Goal: Task Accomplishment & Management: Manage account settings

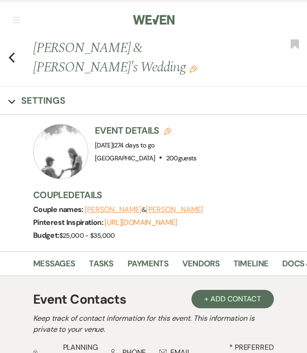
click at [114, 206] on button "[PERSON_NAME]" at bounding box center [113, 209] width 57 height 7
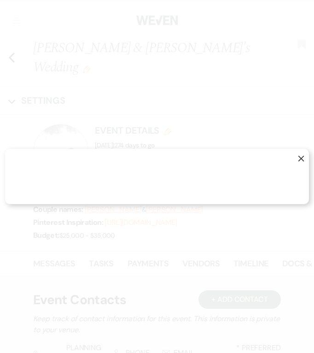
select select "1"
select select "email"
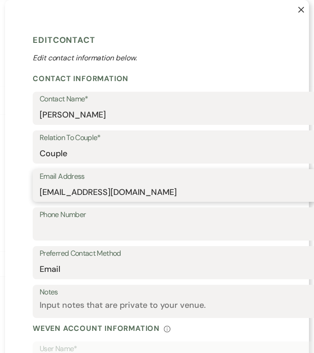
drag, startPoint x: 136, startPoint y: 191, endPoint x: 10, endPoint y: 194, distance: 126.6
click at [10, 194] on div "X Edit Contact Edit contact information below. Contact Information Contact Name…" at bounding box center [157, 270] width 304 height 541
click at [298, 7] on icon "X" at bounding box center [301, 9] width 6 height 6
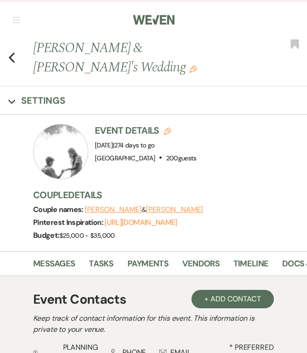
click at [12, 52] on icon "Previous" at bounding box center [11, 57] width 7 height 11
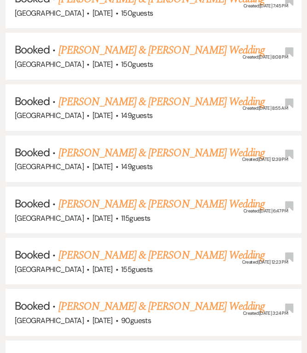
scroll to position [4269, 0]
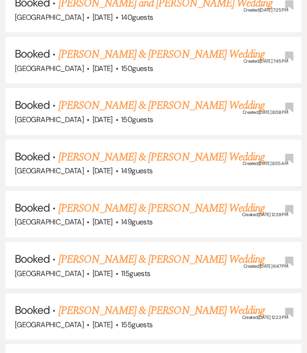
click at [189, 200] on link "[PERSON_NAME] & [PERSON_NAME] Wedding" at bounding box center [161, 208] width 206 height 17
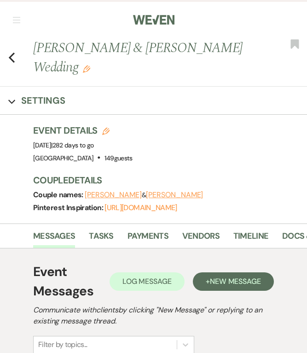
click at [187, 192] on button "[PERSON_NAME]" at bounding box center [174, 194] width 57 height 7
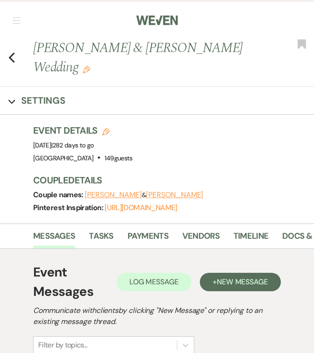
select select "1"
select select "email"
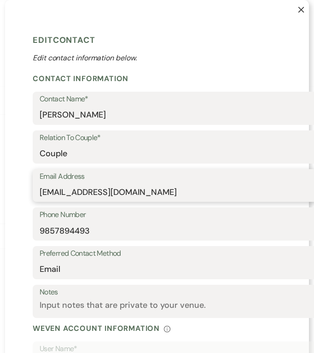
drag, startPoint x: 146, startPoint y: 192, endPoint x: 0, endPoint y: 171, distance: 147.9
click at [0, 171] on html "Weven Check Log Out Pinterest Instagram Facebook Terms of Use Privacy Policy Da…" at bounding box center [157, 297] width 314 height 595
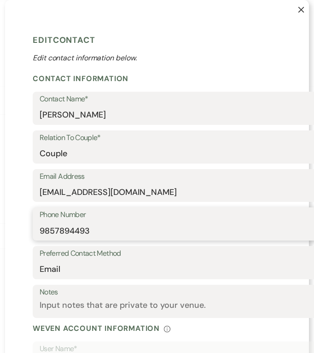
drag, startPoint x: 80, startPoint y: 231, endPoint x: 45, endPoint y: 232, distance: 35.0
click at [26, 231] on div "X Edit Contact Edit contact information below. Contact Information Contact Name…" at bounding box center [157, 270] width 304 height 541
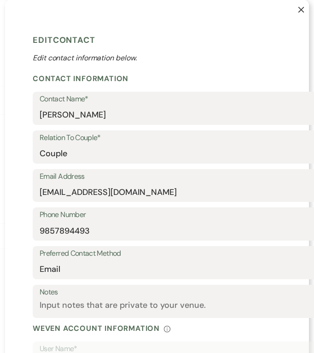
click at [296, 14] on button "X" at bounding box center [293, 14] width 29 height 28
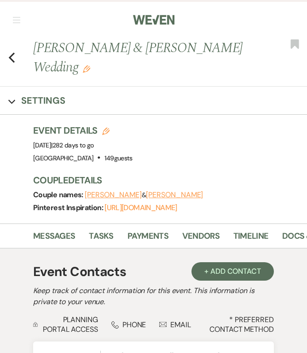
click at [133, 195] on button "[PERSON_NAME]" at bounding box center [113, 194] width 57 height 7
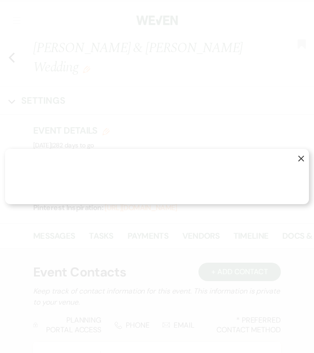
select select "1"
select select "email"
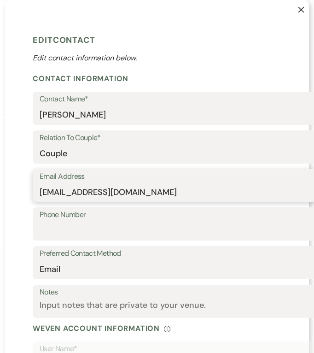
drag, startPoint x: 159, startPoint y: 187, endPoint x: 36, endPoint y: 195, distance: 123.1
click at [40, 195] on input "[EMAIL_ADDRESS][DOMAIN_NAME]" at bounding box center [210, 192] width 340 height 18
click at [299, 10] on icon "X" at bounding box center [301, 9] width 6 height 6
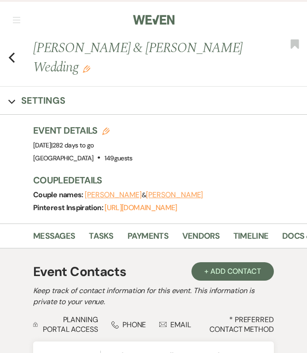
click at [12, 58] on icon "Previous" at bounding box center [11, 57] width 7 height 11
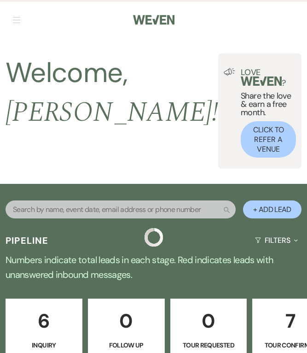
scroll to position [4279, 0]
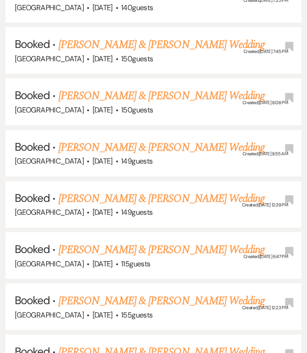
click at [136, 241] on link "[PERSON_NAME] & [PERSON_NAME] Wedding" at bounding box center [161, 249] width 206 height 17
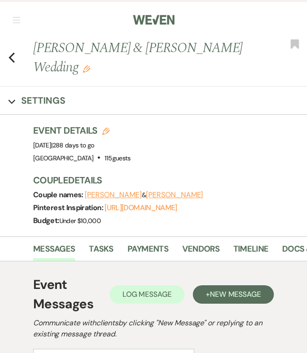
click at [162, 195] on button "[PERSON_NAME]" at bounding box center [174, 194] width 57 height 7
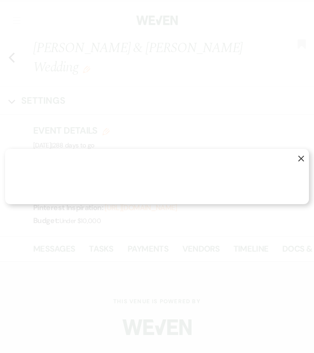
select select "1"
select select "text"
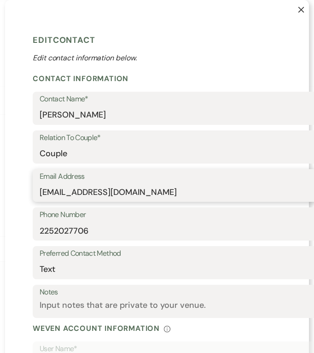
drag, startPoint x: 148, startPoint y: 193, endPoint x: 0, endPoint y: 193, distance: 148.6
click at [0, 193] on html "Weven Check Log Out Pinterest Instagram Facebook Terms of Use Privacy Policy Da…" at bounding box center [157, 274] width 314 height 549
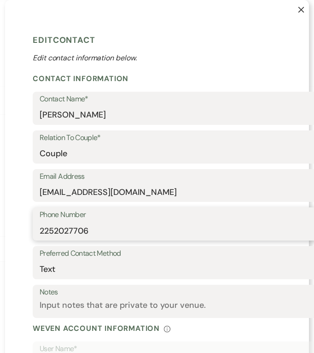
drag, startPoint x: 78, startPoint y: 235, endPoint x: 23, endPoint y: 234, distance: 55.2
click at [23, 234] on div "X Edit Contact Edit contact information below. Contact Information Contact Name…" at bounding box center [157, 270] width 304 height 541
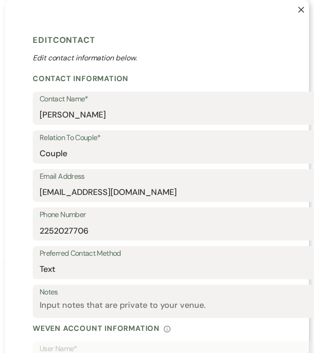
click at [298, 7] on icon "X" at bounding box center [301, 9] width 6 height 6
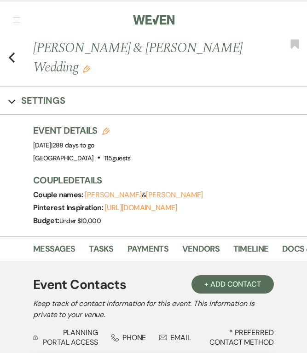
click at [107, 194] on button "[PERSON_NAME]" at bounding box center [113, 194] width 57 height 7
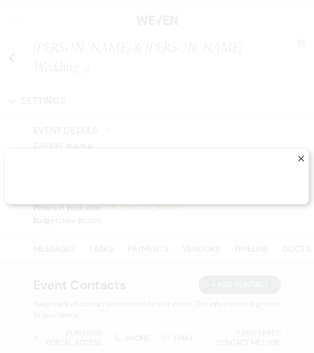
select select "1"
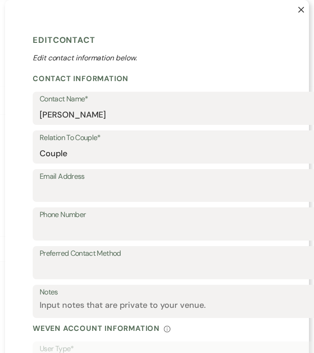
click at [295, 13] on button "X" at bounding box center [293, 14] width 29 height 28
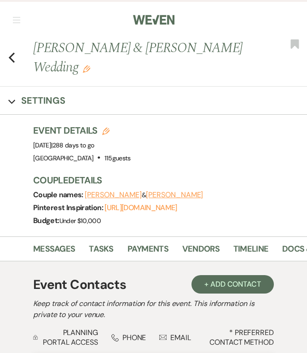
click at [13, 57] on icon "Previous" at bounding box center [11, 57] width 7 height 11
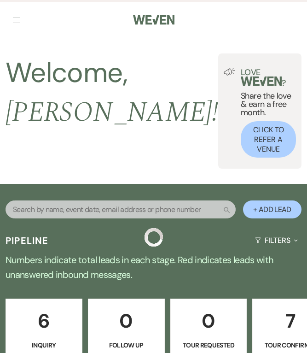
scroll to position [4289, 0]
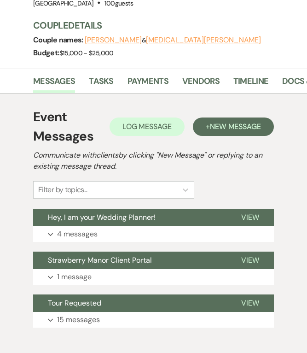
scroll to position [184, 0]
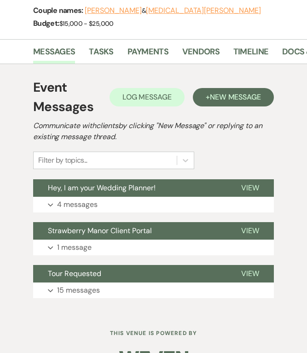
click at [172, 212] on button "Expand 4 messages" at bounding box center [153, 205] width 241 height 16
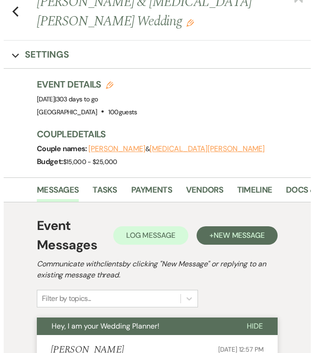
scroll to position [0, 0]
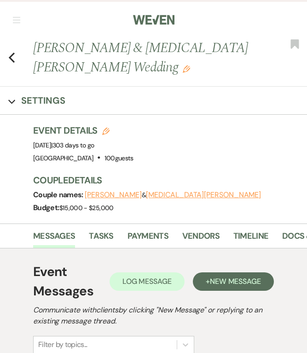
click at [181, 192] on button "[MEDICAL_DATA][PERSON_NAME]" at bounding box center [203, 194] width 115 height 7
select select "1"
select select "text"
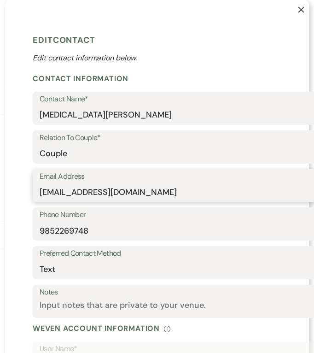
drag, startPoint x: 153, startPoint y: 188, endPoint x: 35, endPoint y: 192, distance: 117.9
click at [35, 192] on div "Email Address [EMAIL_ADDRESS][DOMAIN_NAME]" at bounding box center [209, 185] width 353 height 33
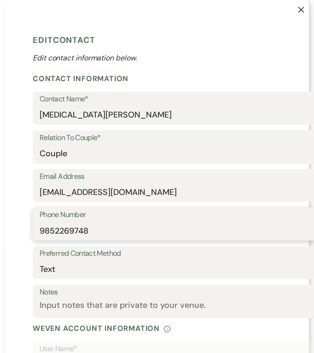
click at [109, 223] on input "9852269748" at bounding box center [210, 230] width 340 height 18
drag, startPoint x: 99, startPoint y: 231, endPoint x: 36, endPoint y: 228, distance: 63.2
click at [36, 228] on div "Phone Number [PHONE_NUMBER]" at bounding box center [209, 223] width 353 height 33
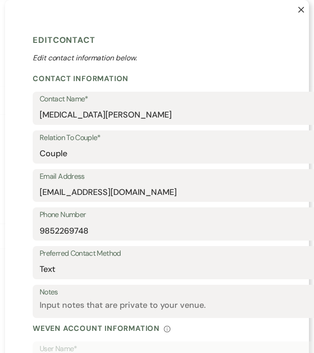
click at [291, 7] on button "X" at bounding box center [293, 14] width 29 height 28
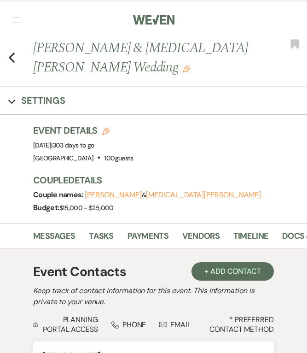
click at [115, 192] on button "[PERSON_NAME]" at bounding box center [113, 194] width 57 height 7
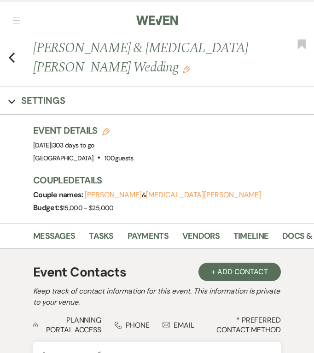
select select "1"
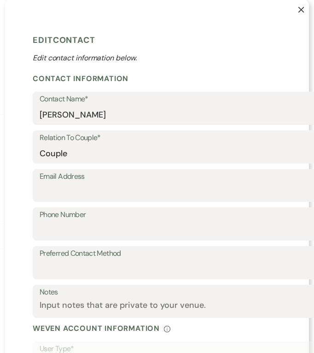
drag, startPoint x: 291, startPoint y: 12, endPoint x: 283, endPoint y: 17, distance: 10.3
click at [291, 12] on button "X" at bounding box center [293, 14] width 29 height 28
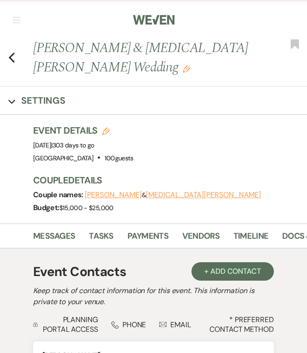
click at [132, 198] on button "[PERSON_NAME]" at bounding box center [113, 194] width 57 height 7
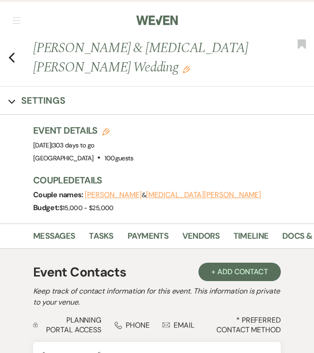
select select "1"
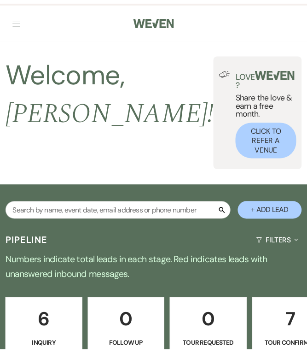
scroll to position [4298, 0]
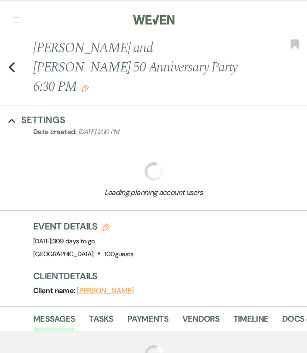
select select "20"
select select "17"
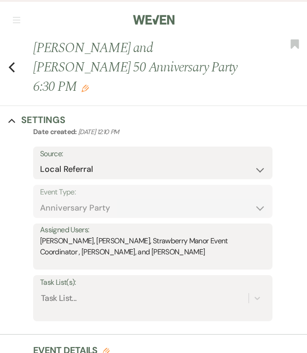
click at [12, 62] on use "button" at bounding box center [12, 67] width 6 height 10
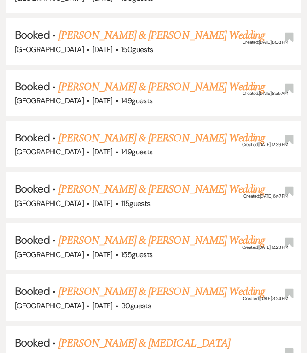
scroll to position [4344, 0]
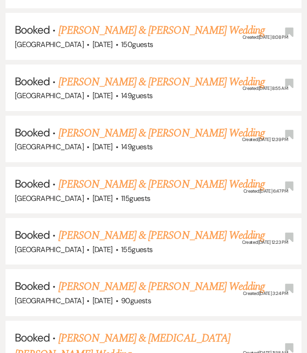
select select "20"
select select "17"
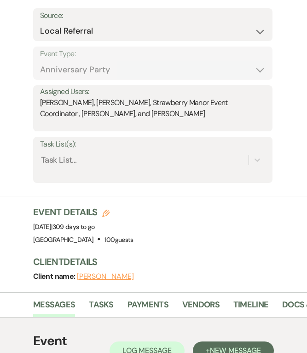
click at [117, 272] on button "[PERSON_NAME]" at bounding box center [105, 275] width 57 height 7
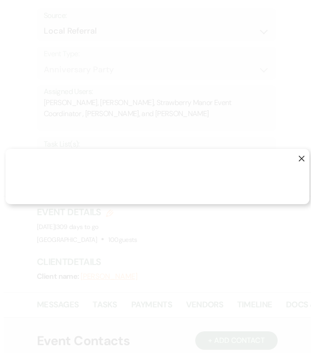
scroll to position [139, 0]
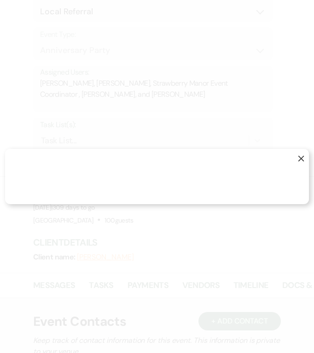
select select "1"
select select "email"
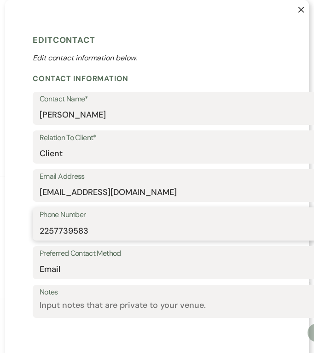
drag, startPoint x: 92, startPoint y: 231, endPoint x: 26, endPoint y: 226, distance: 65.5
click at [26, 226] on div "X Edit Contact Edit contact information below. Contact Information Contact Name…" at bounding box center [157, 184] width 304 height 369
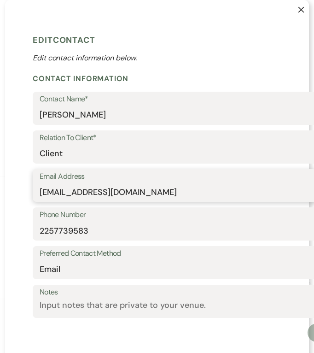
drag, startPoint x: 163, startPoint y: 188, endPoint x: 2, endPoint y: 192, distance: 161.6
click at [0, 192] on html "Weven Check Log Out Pinterest Instagram Facebook Terms of Use Privacy Policy Da…" at bounding box center [157, 184] width 314 height 647
click at [290, 12] on button "X" at bounding box center [293, 14] width 29 height 28
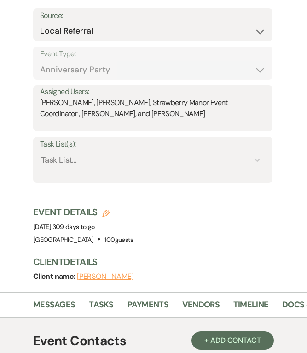
scroll to position [0, 0]
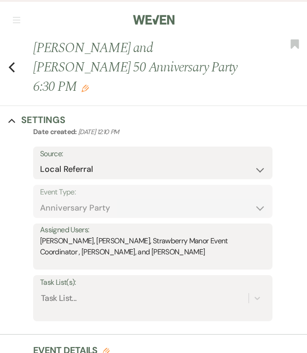
click at [13, 62] on icon "Previous" at bounding box center [11, 67] width 7 height 11
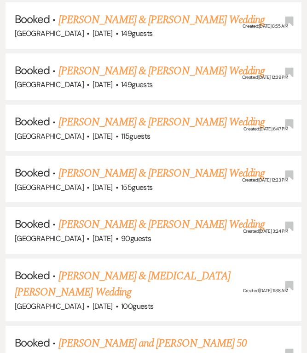
scroll to position [4492, 0]
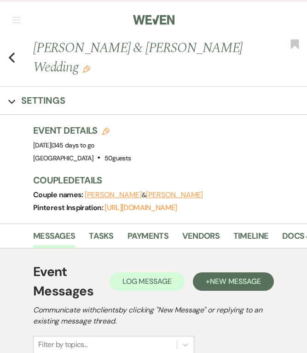
click at [162, 195] on button "[PERSON_NAME]" at bounding box center [174, 194] width 57 height 7
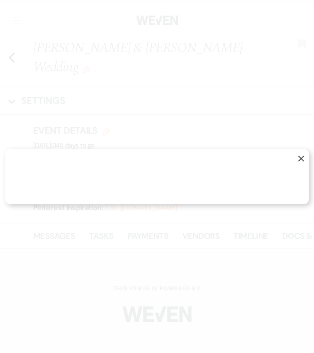
select select "1"
select select "email"
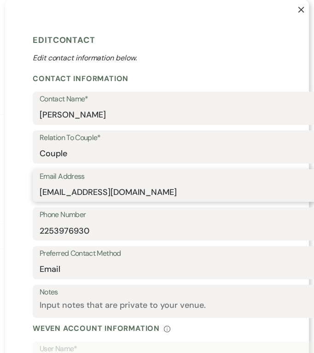
drag, startPoint x: 131, startPoint y: 191, endPoint x: 14, endPoint y: 193, distance: 116.9
click at [14, 193] on div "X Edit Contact Edit contact information below. Contact Information Contact Name…" at bounding box center [157, 270] width 304 height 541
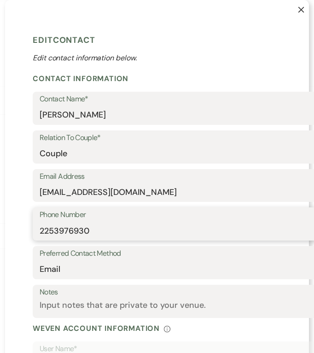
drag, startPoint x: 135, startPoint y: 229, endPoint x: 33, endPoint y: 225, distance: 101.8
click at [33, 225] on div "Phone Number [PHONE_NUMBER]" at bounding box center [209, 223] width 353 height 33
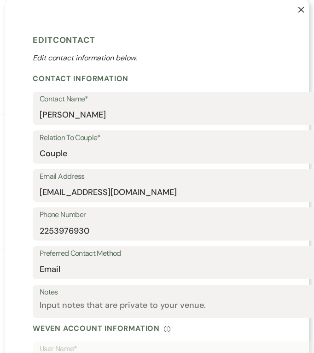
click at [301, 8] on button "X" at bounding box center [293, 14] width 29 height 28
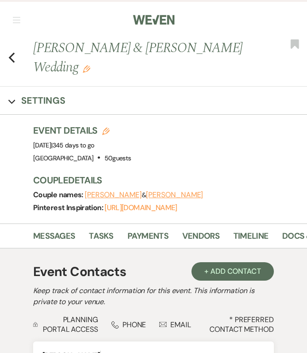
click at [96, 191] on button "[PERSON_NAME]" at bounding box center [113, 194] width 57 height 7
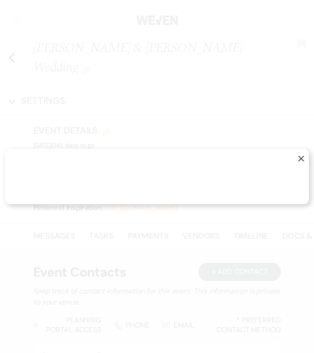
select select "1"
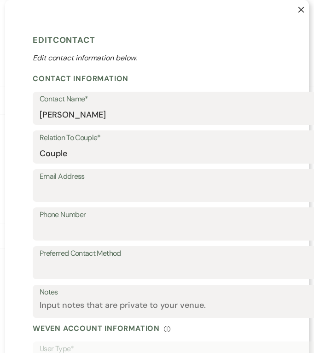
click at [293, 10] on button "X" at bounding box center [293, 14] width 29 height 28
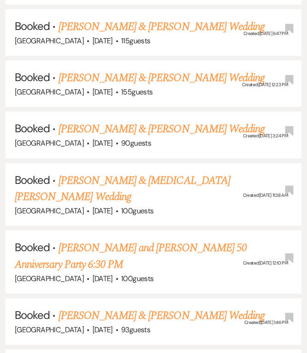
scroll to position [4594, 0]
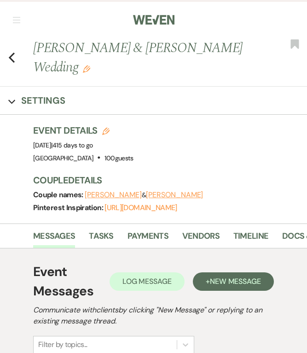
click at [154, 193] on button "[PERSON_NAME]" at bounding box center [174, 194] width 57 height 7
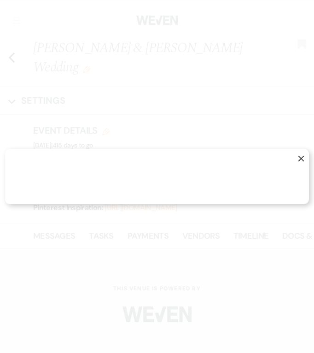
select select "1"
select select "email"
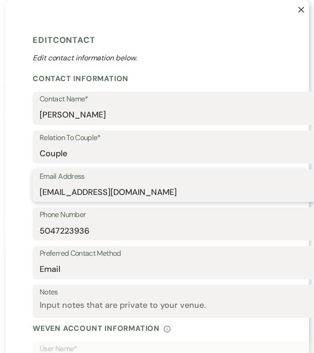
drag, startPoint x: 168, startPoint y: 191, endPoint x: 35, endPoint y: 196, distance: 133.6
click at [35, 196] on div "Email Address [EMAIL_ADDRESS][DOMAIN_NAME]" at bounding box center [209, 185] width 353 height 33
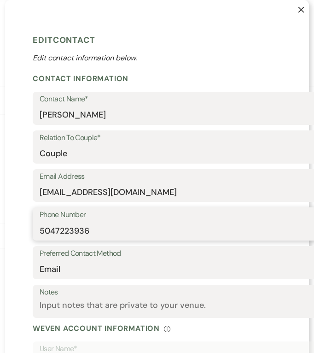
drag, startPoint x: 145, startPoint y: 228, endPoint x: 14, endPoint y: 237, distance: 131.0
click at [14, 237] on div "X Edit Contact Edit contact information below. Contact Information Contact Name…" at bounding box center [157, 270] width 304 height 541
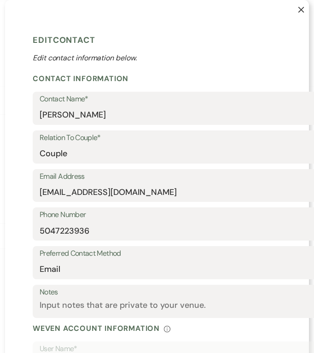
drag, startPoint x: 294, startPoint y: 8, endPoint x: 310, endPoint y: 45, distance: 40.4
click at [298, 8] on icon "X" at bounding box center [301, 9] width 6 height 6
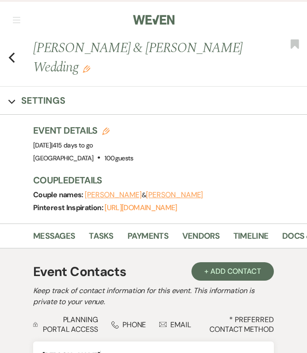
click at [106, 198] on button "[PERSON_NAME]" at bounding box center [113, 194] width 57 height 7
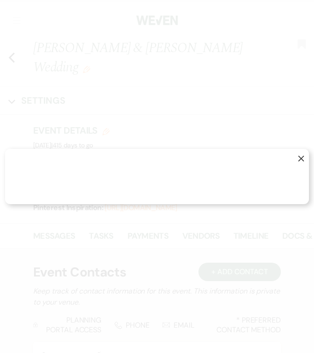
select select "1"
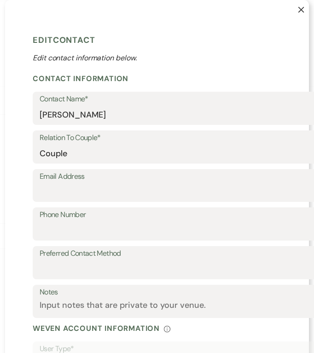
click at [291, 13] on button "X" at bounding box center [293, 14] width 29 height 28
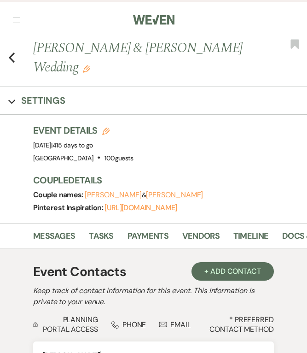
click at [17, 57] on div "Previous [PERSON_NAME] & [PERSON_NAME] Wedding Edit Bookmark" at bounding box center [151, 62] width 312 height 48
click at [15, 57] on icon "Previous" at bounding box center [11, 57] width 7 height 11
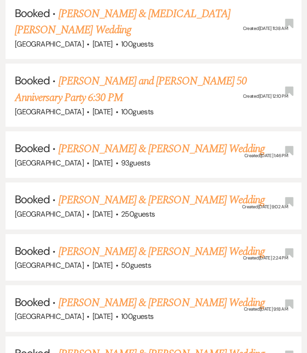
scroll to position [4686, 0]
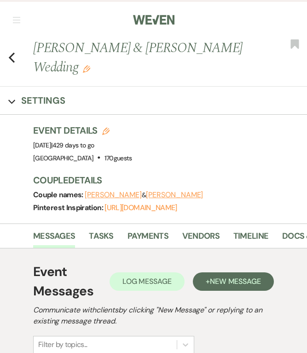
click at [146, 191] on button "[PERSON_NAME]" at bounding box center [174, 194] width 57 height 7
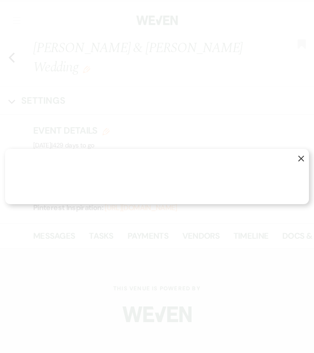
select select "1"
select select "text"
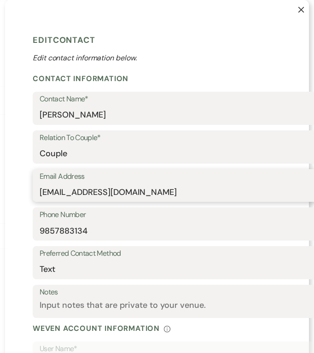
drag, startPoint x: 142, startPoint y: 194, endPoint x: 0, endPoint y: 197, distance: 142.7
click at [0, 197] on html "Weven Check Log Out Pinterest Instagram Facebook Terms of Use Privacy Policy Da…" at bounding box center [157, 268] width 314 height 537
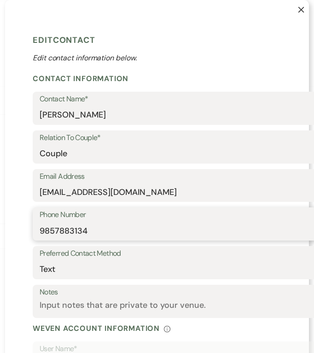
drag, startPoint x: 131, startPoint y: 222, endPoint x: 36, endPoint y: 231, distance: 95.2
click at [36, 231] on div "Phone Number [PHONE_NUMBER]" at bounding box center [209, 223] width 353 height 33
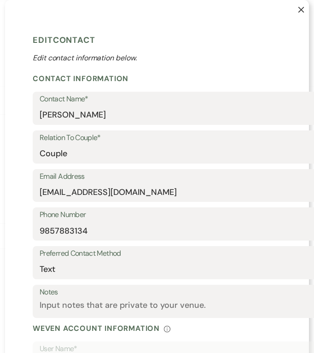
click at [293, 8] on button "X" at bounding box center [293, 14] width 29 height 28
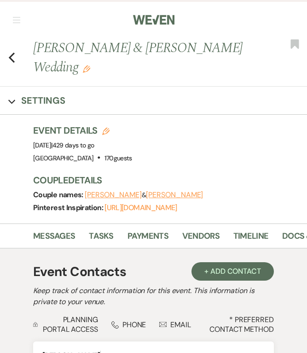
click at [115, 191] on button "[PERSON_NAME]" at bounding box center [113, 194] width 57 height 7
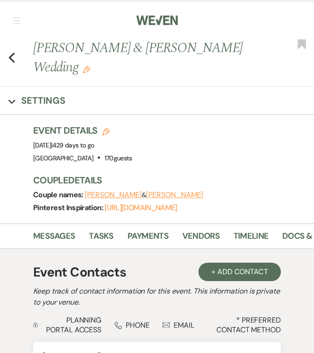
select select "1"
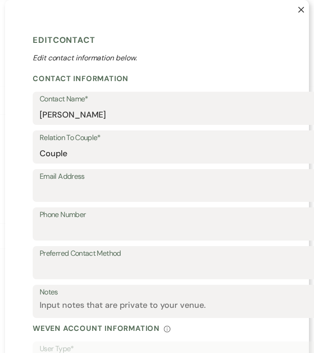
click at [298, 9] on icon "X" at bounding box center [301, 9] width 6 height 6
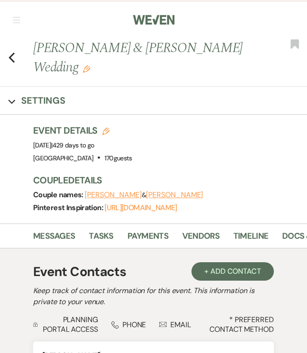
click at [14, 52] on icon "Previous" at bounding box center [11, 57] width 7 height 11
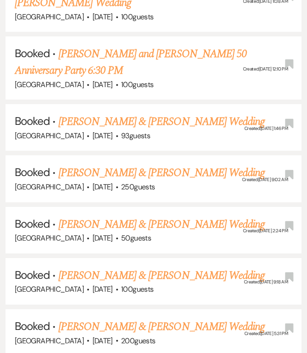
scroll to position [4741, 0]
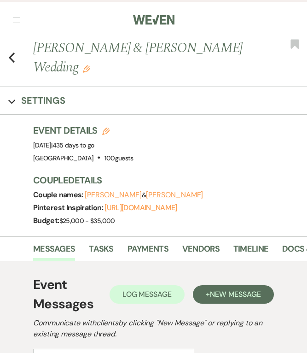
click at [146, 193] on button "[PERSON_NAME]" at bounding box center [174, 194] width 57 height 7
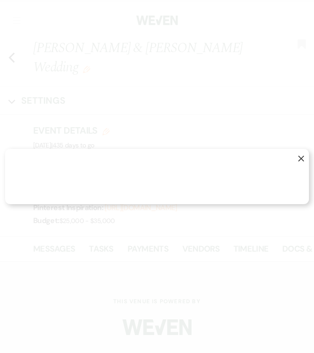
select select "1"
select select "text"
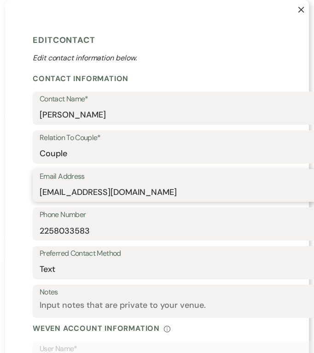
drag, startPoint x: 195, startPoint y: 194, endPoint x: 28, endPoint y: 195, distance: 166.6
click at [28, 195] on div "X Edit Contact Edit contact information below. Contact Information Contact Name…" at bounding box center [157, 270] width 304 height 541
click at [300, 7] on use "button" at bounding box center [301, 10] width 6 height 6
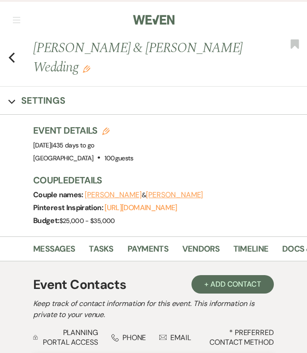
click at [161, 197] on button "[PERSON_NAME]" at bounding box center [174, 194] width 57 height 7
select select "1"
select select "text"
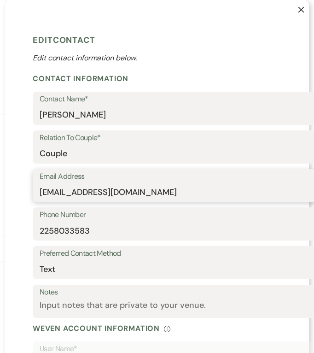
drag, startPoint x: 161, startPoint y: 198, endPoint x: 0, endPoint y: 199, distance: 161.5
click at [0, 199] on html "Weven Check Log Out Pinterest Instagram Facebook Terms of Use Privacy Policy Da…" at bounding box center [157, 274] width 314 height 549
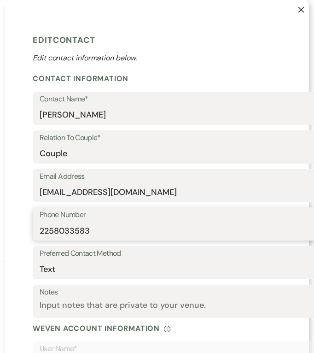
drag, startPoint x: 59, startPoint y: 232, endPoint x: 35, endPoint y: 229, distance: 23.7
click at [35, 229] on div "Phone Number [PHONE_NUMBER]" at bounding box center [209, 223] width 353 height 33
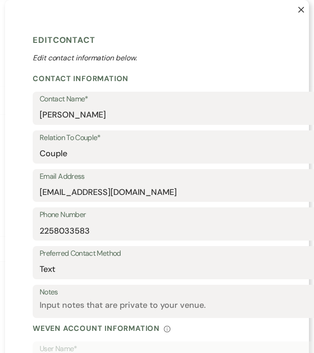
click at [299, 9] on use "button" at bounding box center [301, 10] width 6 height 6
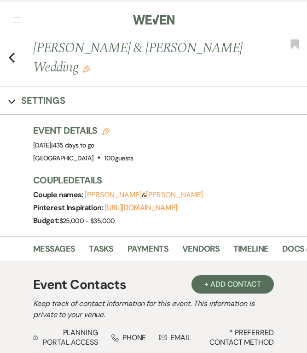
click at [107, 196] on button "[PERSON_NAME]" at bounding box center [113, 194] width 57 height 7
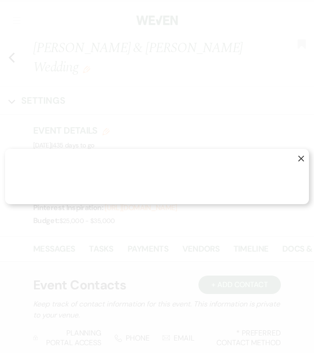
select select "1"
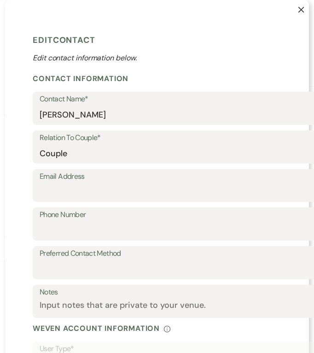
click at [295, 5] on button "X" at bounding box center [293, 14] width 29 height 28
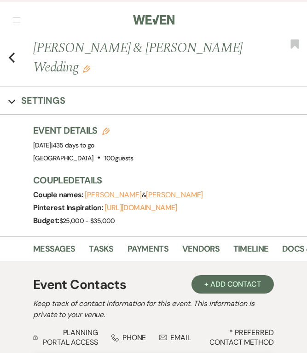
click at [14, 57] on icon "Previous" at bounding box center [11, 57] width 7 height 11
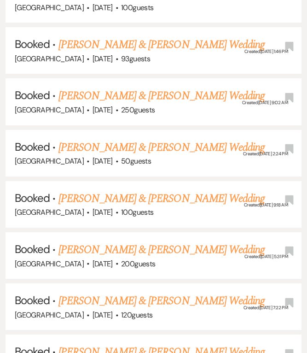
scroll to position [4833, 0]
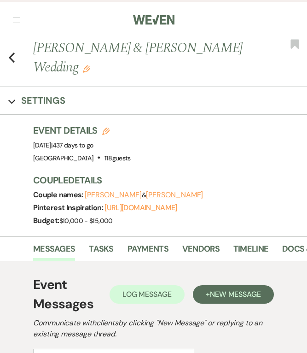
click at [121, 192] on button "[PERSON_NAME]" at bounding box center [113, 194] width 57 height 7
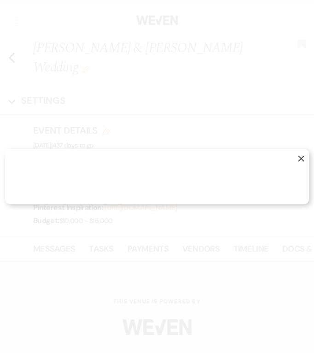
select select "1"
select select "email"
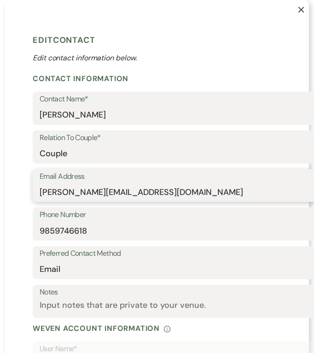
drag, startPoint x: 176, startPoint y: 196, endPoint x: 29, endPoint y: 197, distance: 146.8
click at [33, 197] on div "Email Address [PERSON_NAME][EMAIL_ADDRESS][DOMAIN_NAME]" at bounding box center [209, 185] width 353 height 33
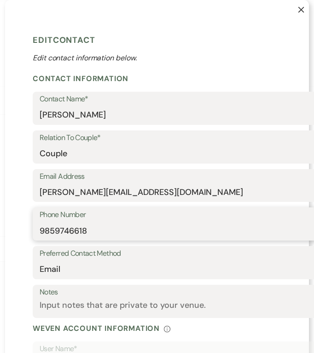
drag, startPoint x: 104, startPoint y: 229, endPoint x: 10, endPoint y: 230, distance: 93.4
click at [11, 230] on div "X Edit Contact Edit contact information below. Contact Information Contact Name…" at bounding box center [157, 270] width 304 height 541
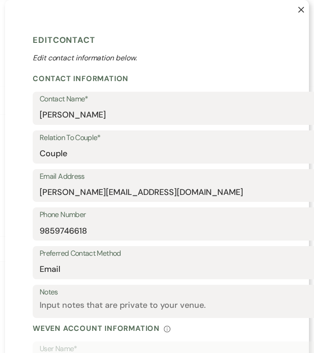
click at [294, 12] on button "X" at bounding box center [293, 14] width 29 height 28
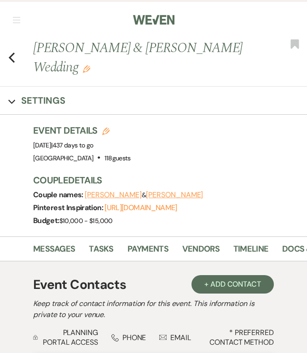
click at [176, 192] on button "[PERSON_NAME]" at bounding box center [174, 194] width 57 height 7
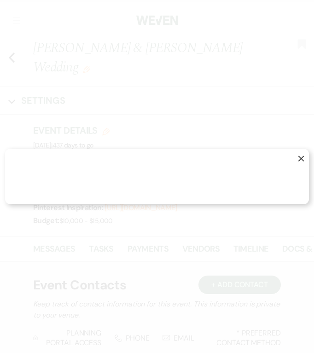
select select "1"
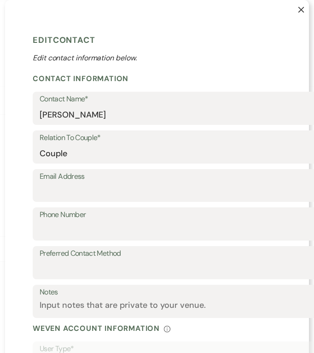
click at [298, 12] on icon "X" at bounding box center [301, 9] width 6 height 6
